Goal: Navigation & Orientation: Understand site structure

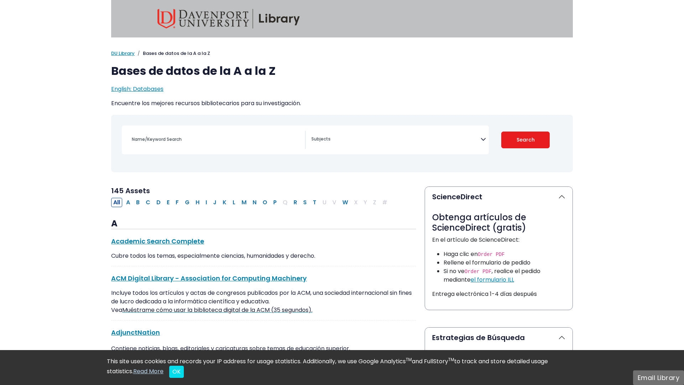
select select "Database Subject Filter"
